Goal: Task Accomplishment & Management: Use online tool/utility

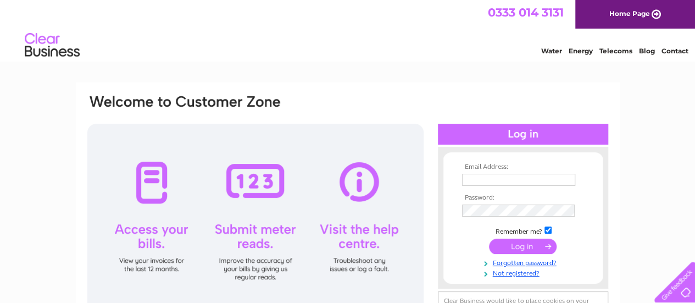
click at [504, 182] on input "text" at bounding box center [518, 180] width 113 height 12
type input "mark@brightonsports.co.uk"
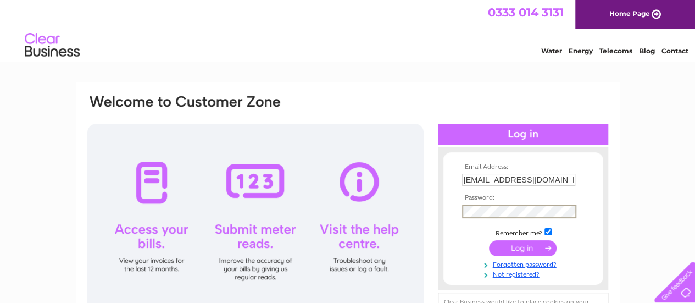
click at [489, 240] on input "submit" at bounding box center [523, 247] width 68 height 15
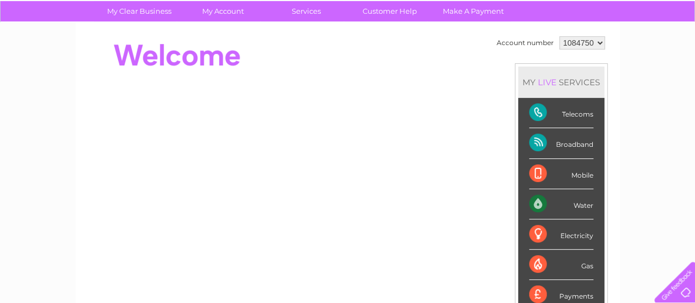
scroll to position [71, 0]
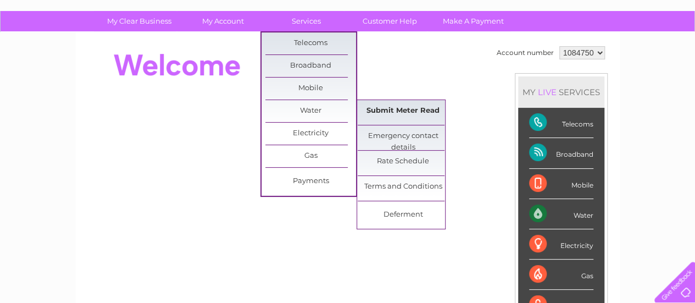
click at [392, 110] on link "Submit Meter Read" at bounding box center [402, 111] width 91 height 22
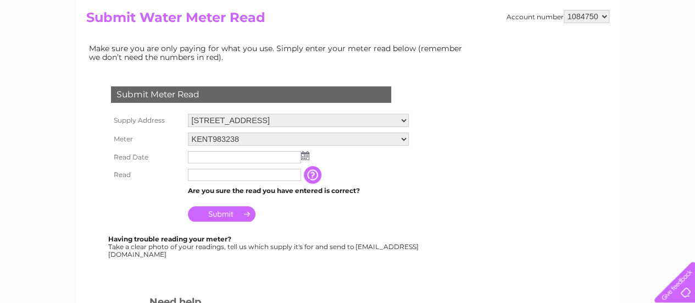
scroll to position [127, 0]
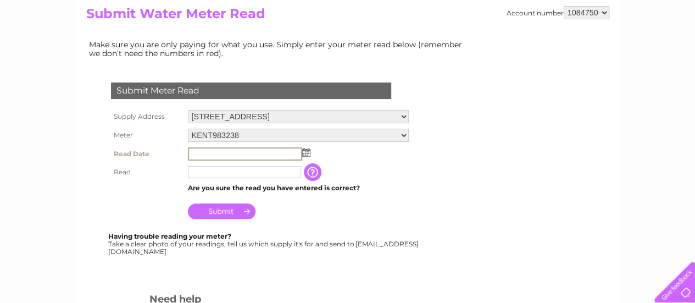
click at [246, 151] on input "text" at bounding box center [245, 153] width 114 height 13
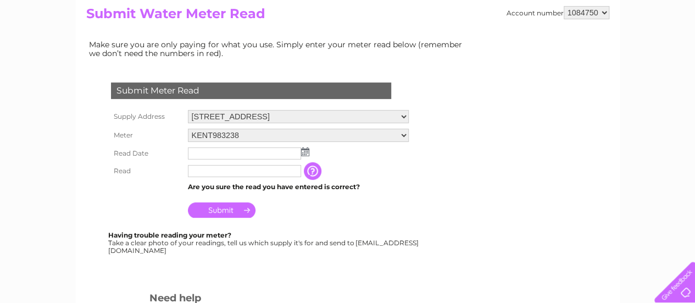
click at [307, 154] on img at bounding box center [305, 151] width 8 height 9
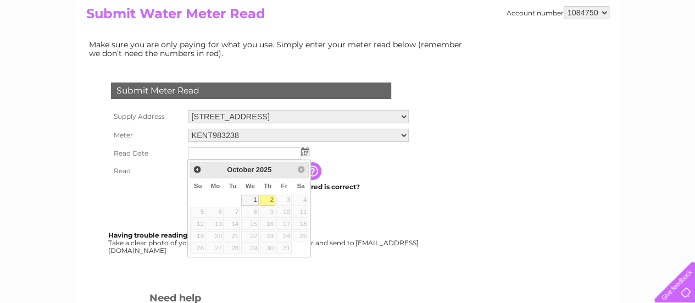
click at [265, 197] on link "2" at bounding box center [267, 199] width 15 height 11
type input "2025/10/02"
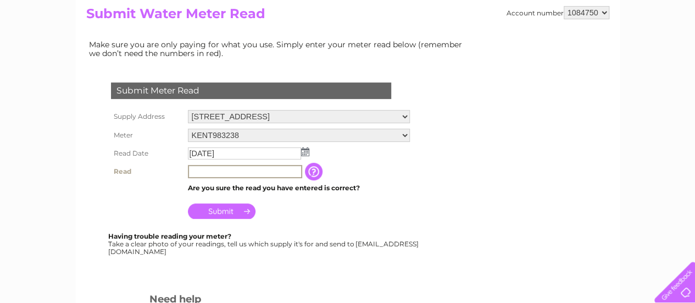
click at [231, 173] on input "text" at bounding box center [245, 171] width 114 height 13
click at [227, 215] on input "Submit" at bounding box center [222, 209] width 68 height 15
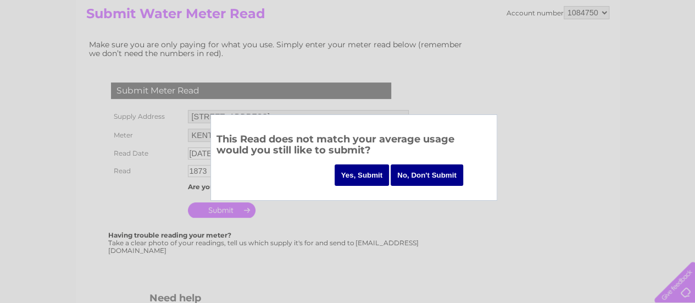
click at [427, 181] on input "No, Don't Submit" at bounding box center [426, 174] width 72 height 21
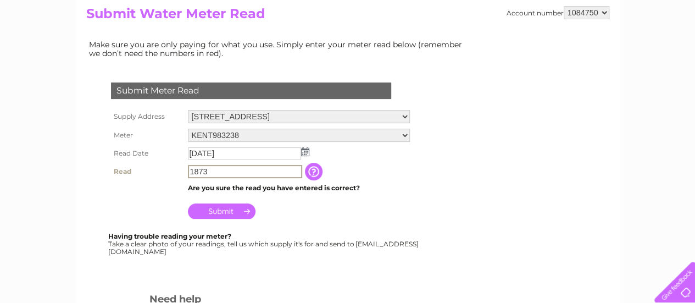
click at [219, 175] on input "1873" at bounding box center [245, 171] width 114 height 13
type input "1873"
click at [218, 211] on input "Submit" at bounding box center [222, 209] width 68 height 15
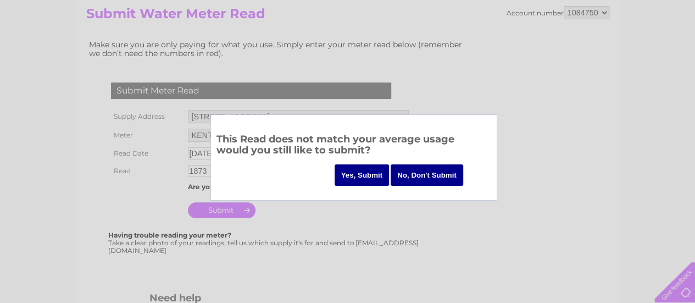
click at [365, 175] on input "Yes, Submit" at bounding box center [361, 174] width 55 height 21
